Goal: Check status: Check status

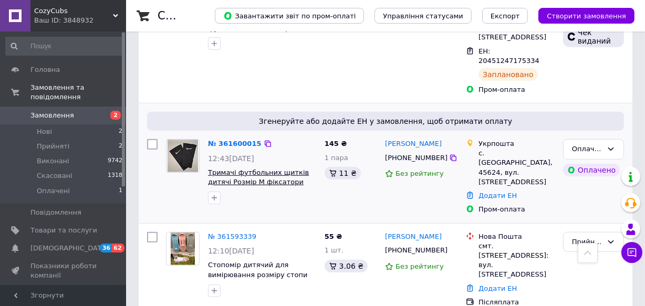
scroll to position [668, 0]
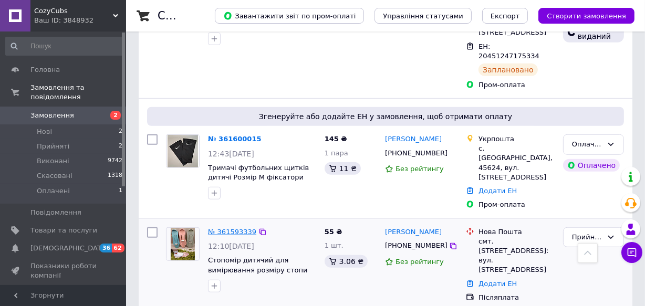
click at [223, 228] on link "№ 361593339" at bounding box center [232, 232] width 48 height 8
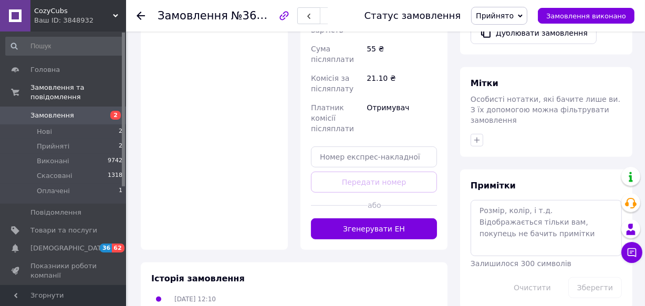
scroll to position [472, 0]
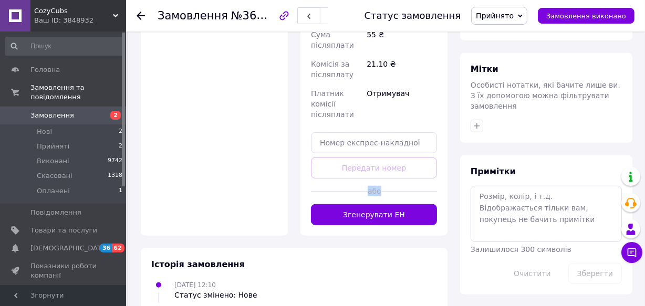
drag, startPoint x: 368, startPoint y: 151, endPoint x: 380, endPoint y: 150, distance: 12.1
click at [380, 179] on div "або" at bounding box center [374, 192] width 126 height 26
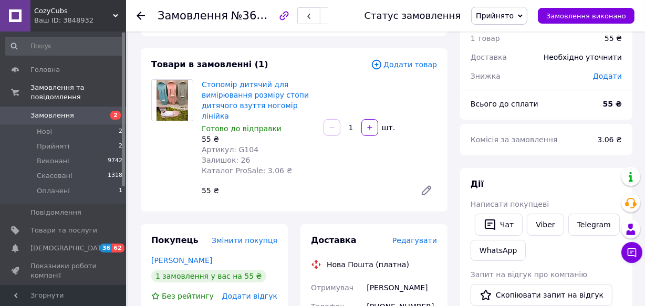
scroll to position [0, 0]
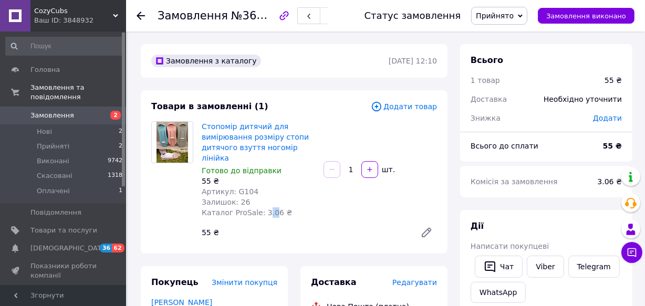
drag, startPoint x: 266, startPoint y: 203, endPoint x: 261, endPoint y: 204, distance: 5.3
click at [261, 208] on span "Каталог ProSale: 3.06 ₴" at bounding box center [247, 212] width 90 height 8
click at [266, 208] on span "Каталог ProSale: 3.06 ₴" at bounding box center [247, 212] width 90 height 8
drag, startPoint x: 266, startPoint y: 201, endPoint x: 259, endPoint y: 201, distance: 6.3
click at [259, 208] on span "Каталог ProSale: 3.06 ₴" at bounding box center [247, 212] width 90 height 8
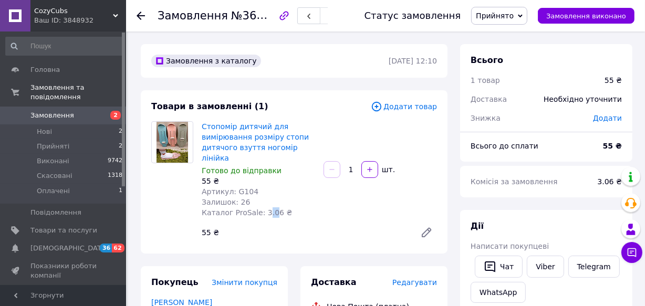
click at [268, 207] on div "Стопомір дитячий для вимірювання розміру стопи дитячого взуття ногомір лінійка …" at bounding box center [258, 169] width 122 height 101
drag, startPoint x: 267, startPoint y: 204, endPoint x: 261, endPoint y: 202, distance: 6.5
click at [261, 208] on span "Каталог ProSale: 3.06 ₴" at bounding box center [247, 212] width 90 height 8
click at [269, 208] on span "Каталог ProSale: 3.06 ₴" at bounding box center [247, 212] width 90 height 8
click at [265, 208] on span "Каталог ProSale: 3.06 ₴" at bounding box center [247, 212] width 90 height 8
